Goal: Task Accomplishment & Management: Use online tool/utility

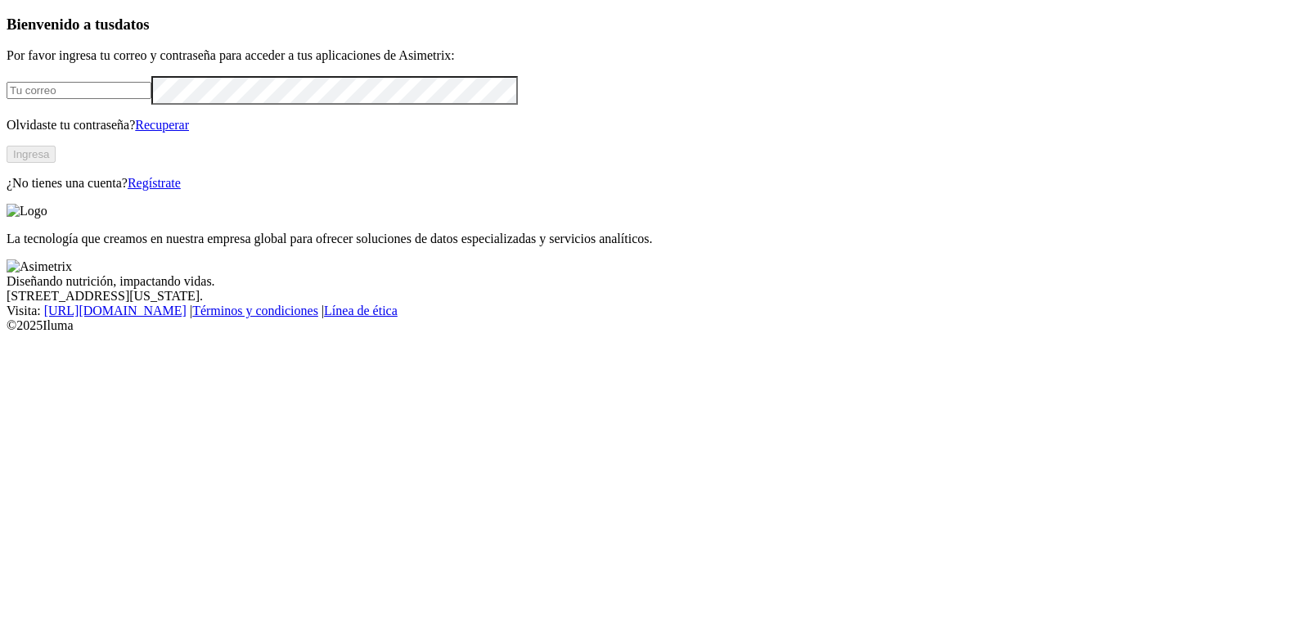
type input "[EMAIL_ADDRESS][DOMAIN_NAME]"
click at [56, 163] on button "Ingresa" at bounding box center [31, 154] width 49 height 17
